Goal: Information Seeking & Learning: Learn about a topic

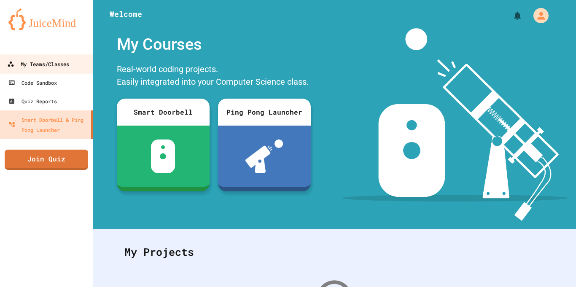
click at [46, 70] on link "My Teams/Classes" at bounding box center [47, 63] width 96 height 19
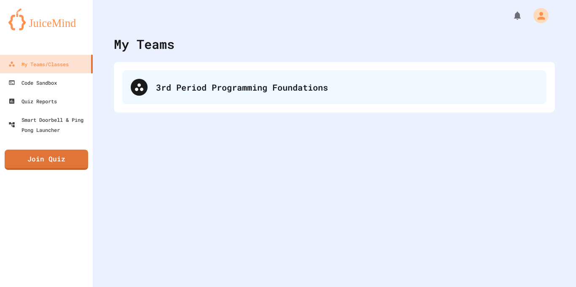
click at [209, 94] on div "3rd Period Programming Foundations" at bounding box center [334, 87] width 424 height 34
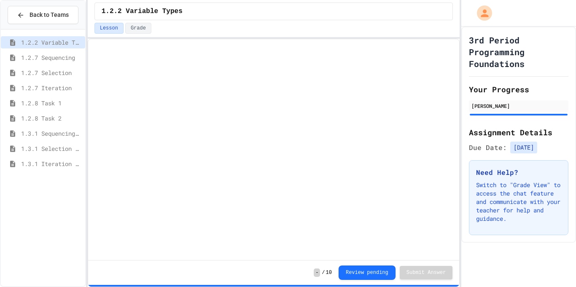
click at [67, 162] on span "1.3.1 Iteration Patterns/Trends" at bounding box center [51, 163] width 61 height 9
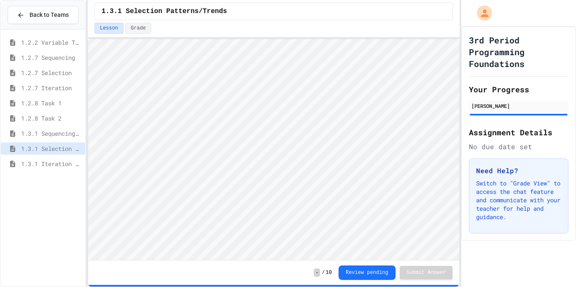
click at [59, 137] on span "1.3.1 Sequencing Patterns/Trends" at bounding box center [51, 133] width 61 height 9
click at [58, 158] on div "1.3.1 Iteration Patterns/Trends" at bounding box center [43, 164] width 84 height 12
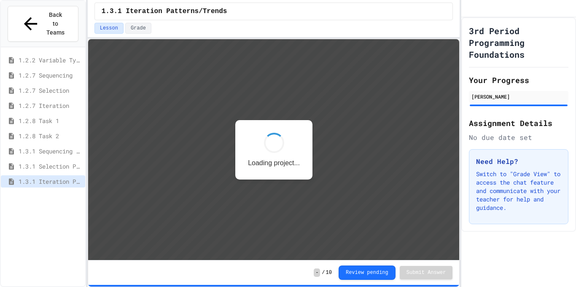
scroll to position [1, 0]
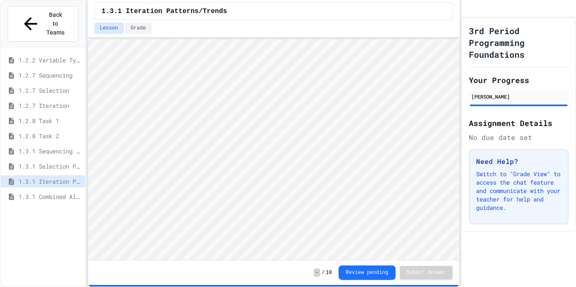
click at [67, 192] on span "1.3.1 Combined Algorithims" at bounding box center [50, 196] width 63 height 9
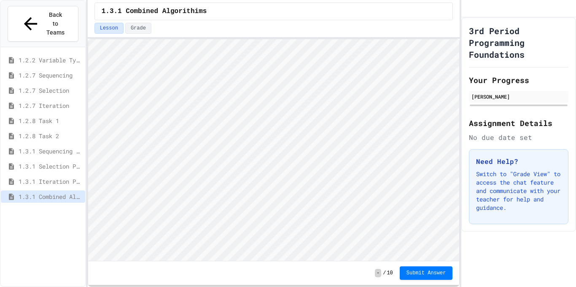
scroll to position [1, 0]
click at [51, 177] on span "1.3.1 Iteration Patterns/Trends" at bounding box center [50, 181] width 63 height 9
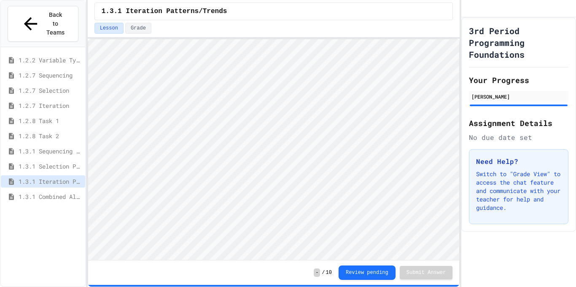
click at [54, 192] on span "1.3.1 Combined Algorithims" at bounding box center [50, 196] width 63 height 9
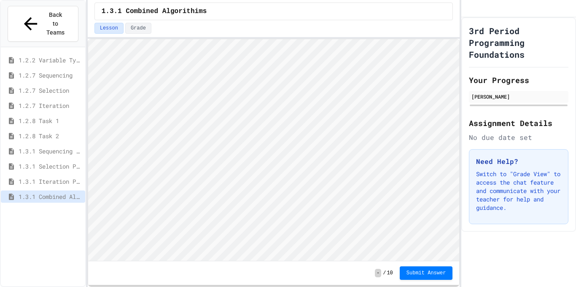
scroll to position [1, 0]
click at [420, 274] on span "Submit Answer" at bounding box center [427, 272] width 40 height 7
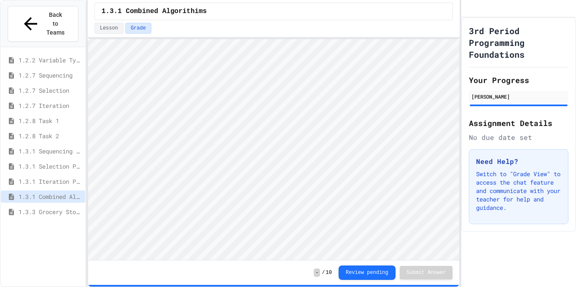
click at [53, 207] on span "1.3.3 Grocery Store Task" at bounding box center [50, 211] width 63 height 9
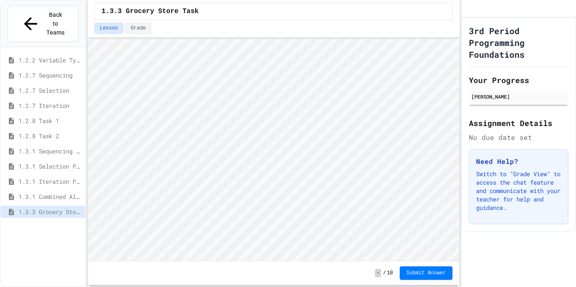
scroll to position [1, 0]
click at [64, 147] on span "1.3.1 Sequencing Patterns/Trends" at bounding box center [50, 151] width 63 height 9
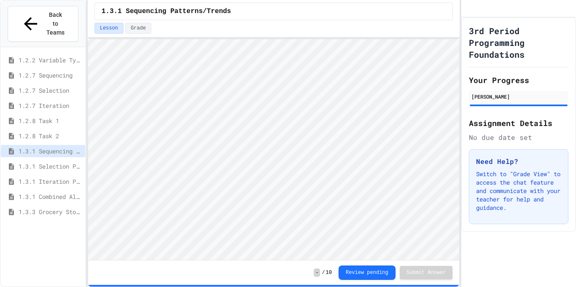
click at [51, 207] on span "1.3.3 Grocery Store Task" at bounding box center [50, 211] width 63 height 9
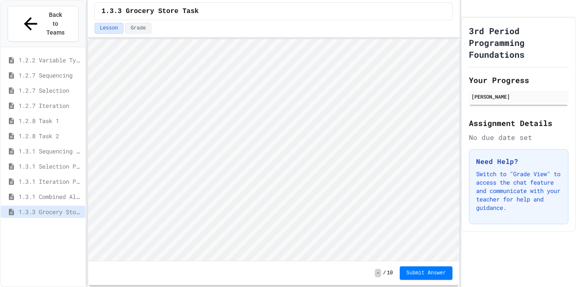
scroll to position [1, 0]
click at [66, 192] on span "1.3.1 Combined Algorithims" at bounding box center [50, 196] width 63 height 9
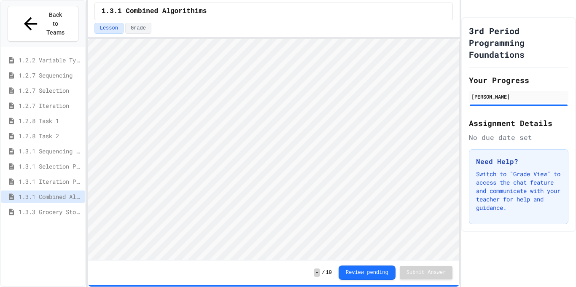
click at [58, 207] on span "1.3.3 Grocery Store Task" at bounding box center [50, 211] width 63 height 9
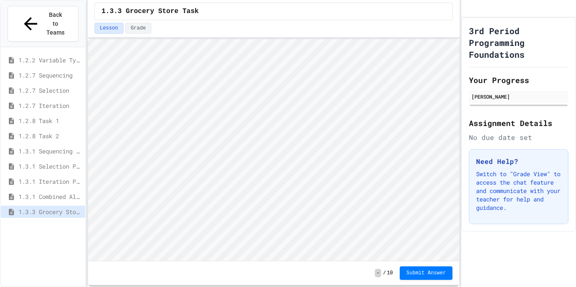
scroll to position [1, 0]
click at [62, 192] on span "1.3.1 Combined Algorithims" at bounding box center [50, 196] width 63 height 9
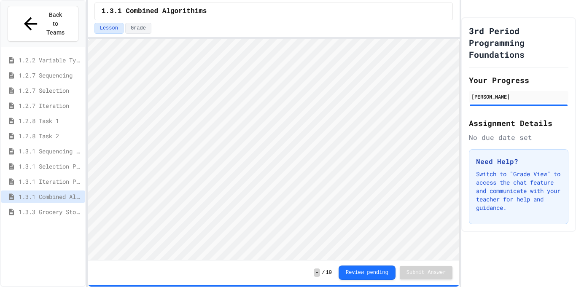
click at [56, 207] on span "1.3.3 Grocery Store Task" at bounding box center [50, 211] width 63 height 9
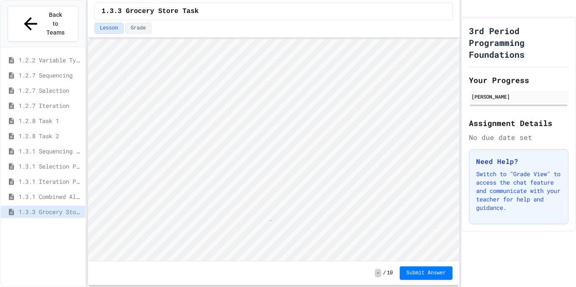
scroll to position [1, 7]
type textarea "***"
click at [423, 277] on button "Submit Answer" at bounding box center [426, 272] width 53 height 13
